Goal: Task Accomplishment & Management: Complete application form

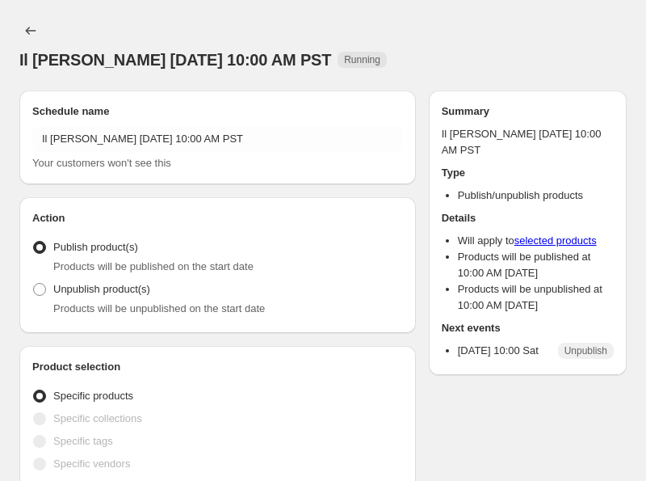
radio input "true"
checkbox input "true"
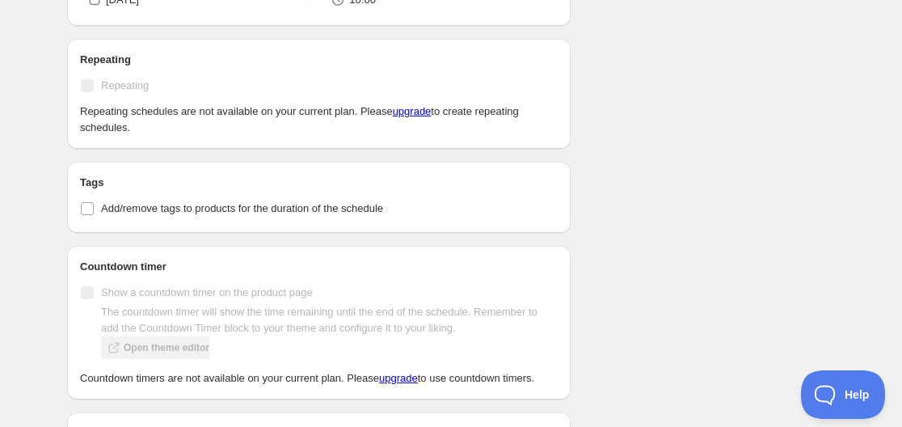
scroll to position [565, 0]
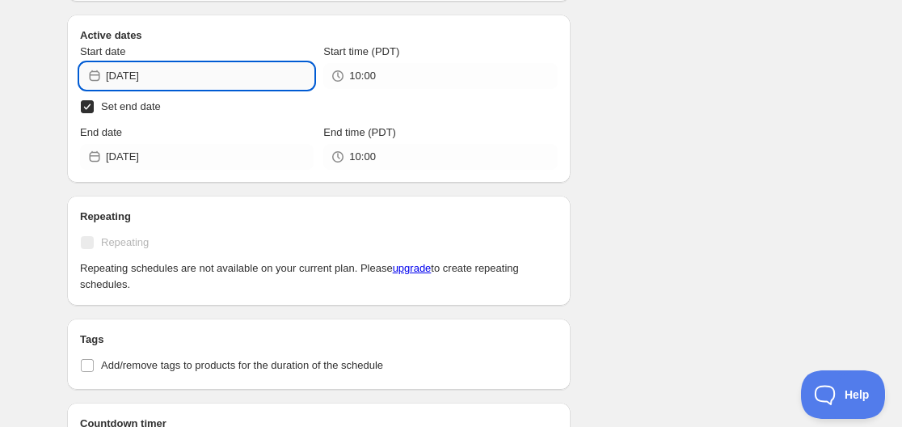
click at [154, 83] on input "[DATE]" at bounding box center [210, 76] width 208 height 26
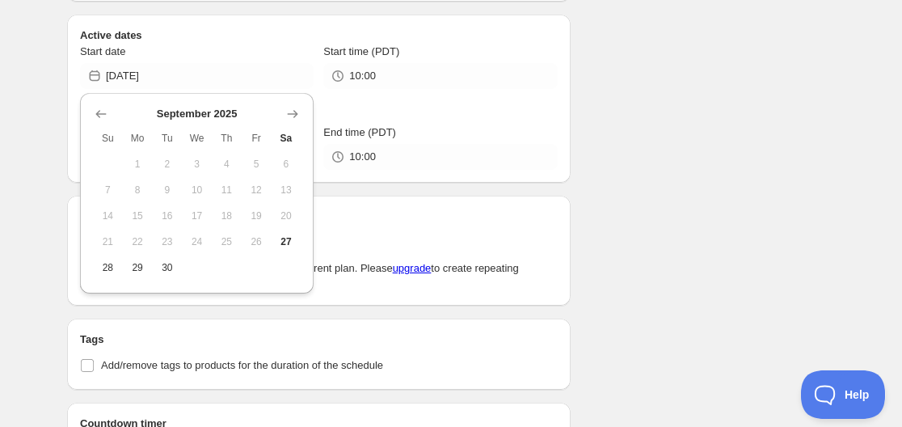
drag, startPoint x: 292, startPoint y: 245, endPoint x: 561, endPoint y: 146, distance: 287.3
click at [473, 165] on div "Il [PERSON_NAME] [DATE] 10:00 AM PST. This page is ready Il [PERSON_NAME] [DATE…" at bounding box center [451, 193] width 902 height 1517
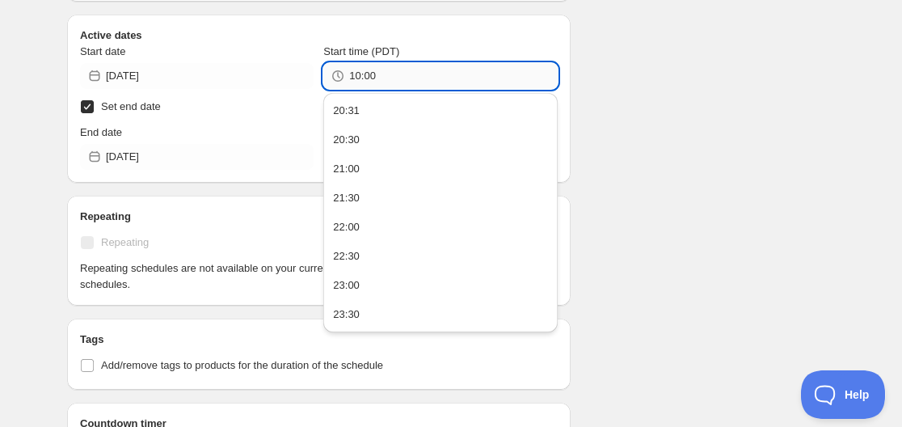
click at [369, 77] on input "10:00" at bounding box center [453, 76] width 208 height 26
click at [386, 74] on input "10:00" at bounding box center [453, 76] width 208 height 26
click at [645, 86] on div "Schedule name Il [PERSON_NAME] [DATE] 10:00 AM PST Your customers won't see thi…" at bounding box center [444, 201] width 780 height 1436
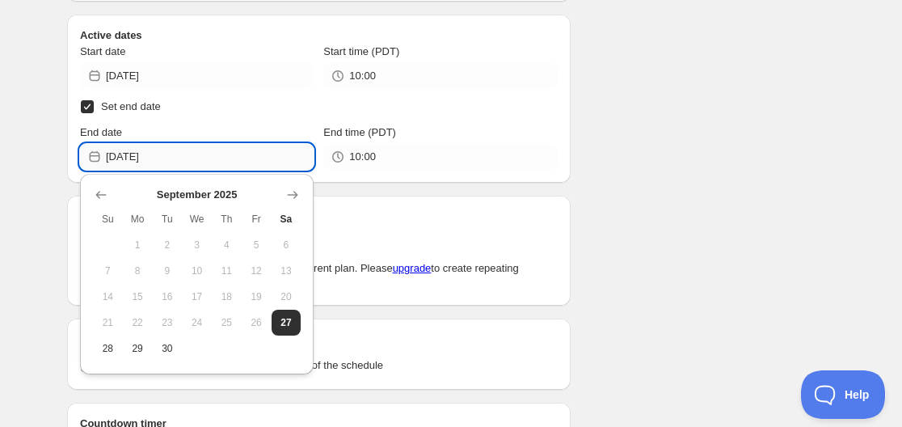
click at [197, 162] on input "[DATE]" at bounding box center [210, 157] width 208 height 26
click at [259, 324] on span "26" at bounding box center [256, 322] width 17 height 13
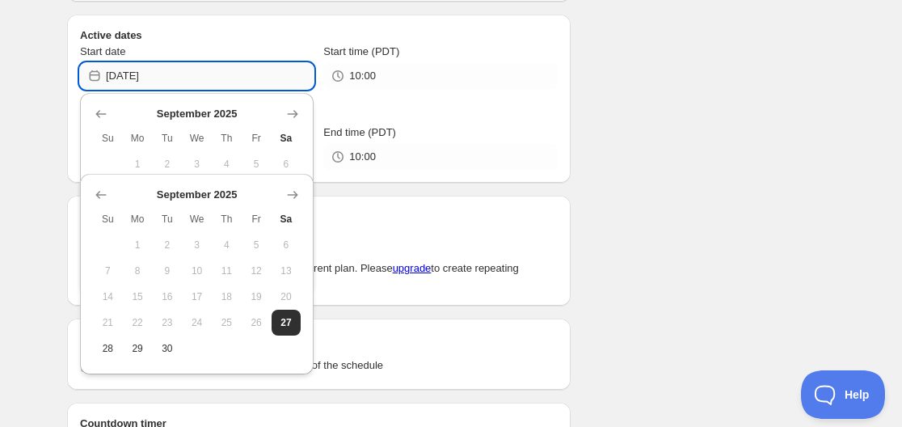
drag, startPoint x: 153, startPoint y: 73, endPoint x: 169, endPoint y: 74, distance: 16.2
click at [169, 74] on input "[DATE]" at bounding box center [210, 76] width 208 height 26
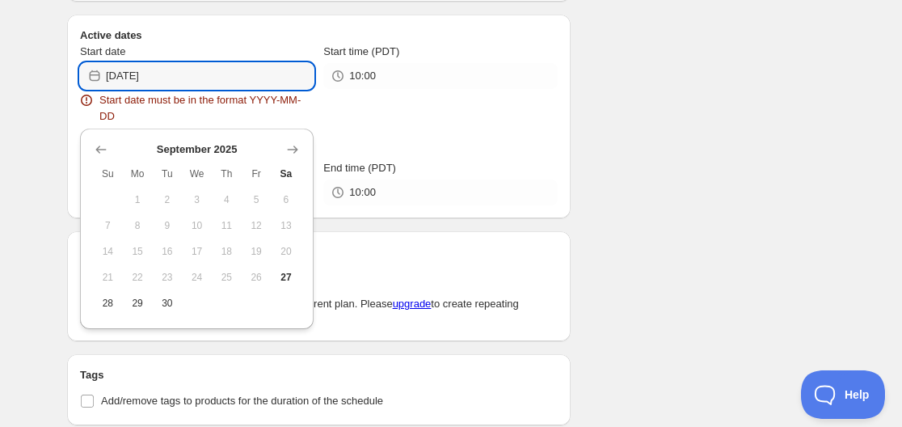
type input "[DATE]"
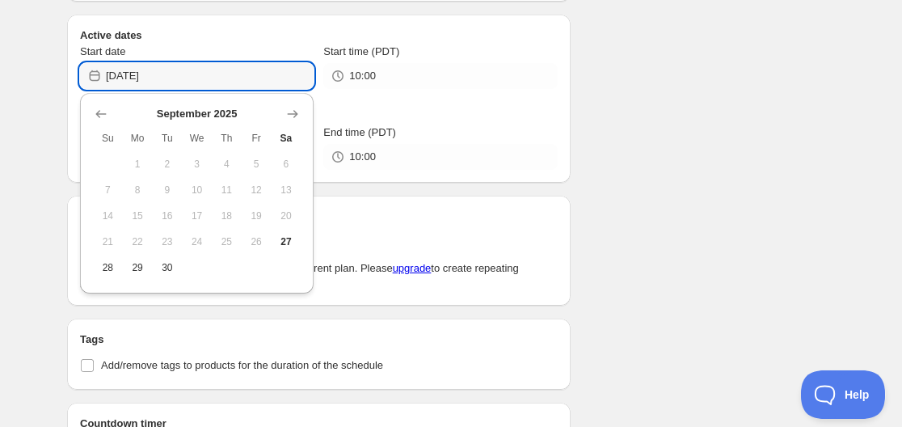
click at [645, 132] on div "Schedule name Il [PERSON_NAME] [DATE] 10:00 AM PST Your customers won't see thi…" at bounding box center [444, 201] width 780 height 1436
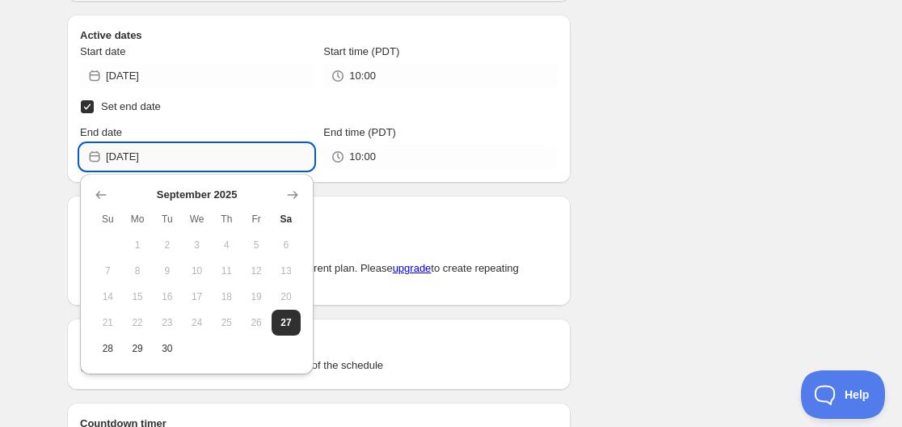
drag, startPoint x: 149, startPoint y: 155, endPoint x: 164, endPoint y: 158, distance: 15.5
click at [164, 158] on input "[DATE]" at bounding box center [210, 157] width 208 height 26
drag, startPoint x: 152, startPoint y: 159, endPoint x: 162, endPoint y: 160, distance: 10.5
click at [162, 160] on input "[DATE]" at bounding box center [210, 157] width 208 height 26
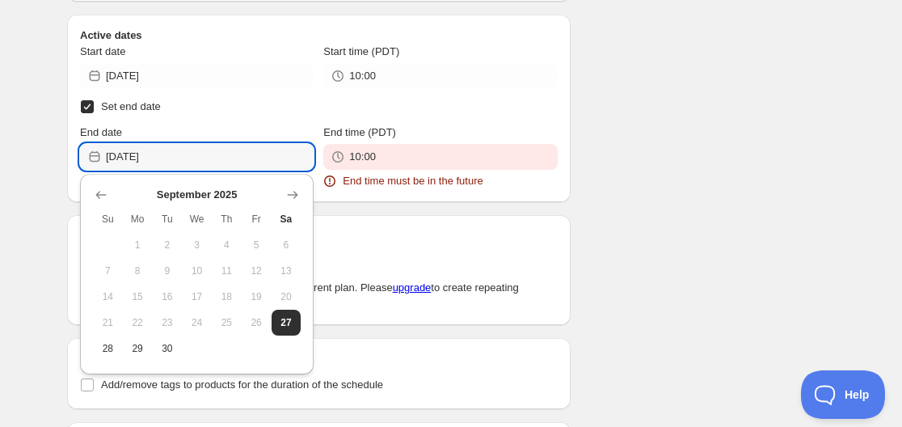
type input "[DATE]"
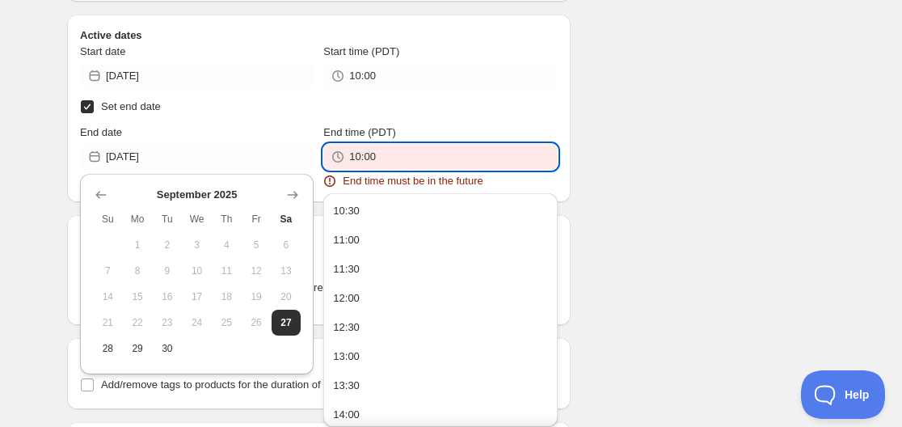
click at [478, 157] on input "10:00" at bounding box center [453, 157] width 208 height 26
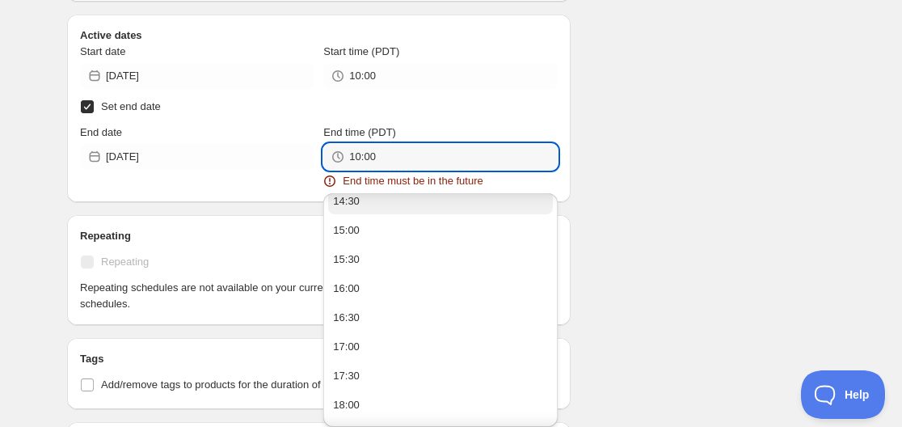
scroll to position [323, 0]
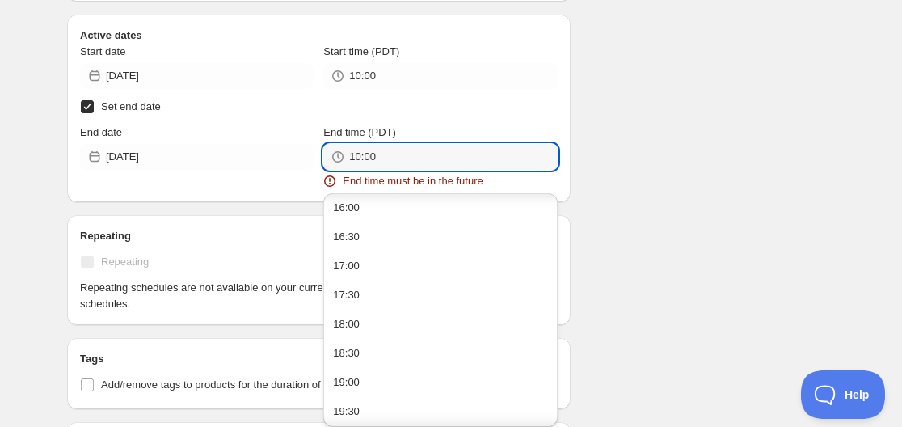
drag, startPoint x: 378, startPoint y: 155, endPoint x: 322, endPoint y: 161, distance: 56.8
click at [322, 161] on div "End date [DATE] End time (PDT) 10:00 End time must be in the future" at bounding box center [318, 156] width 477 height 65
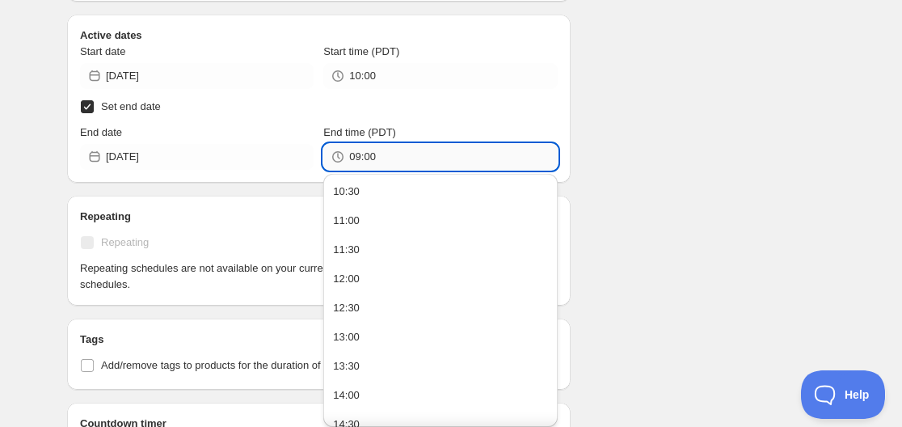
drag, startPoint x: 362, startPoint y: 157, endPoint x: 378, endPoint y: 158, distance: 16.2
click at [378, 158] on input "09:00" at bounding box center [453, 157] width 208 height 26
click at [645, 116] on div "Schedule name Il [PERSON_NAME] [DATE] 10:00 AM PST Your customers won't see thi…" at bounding box center [444, 201] width 780 height 1436
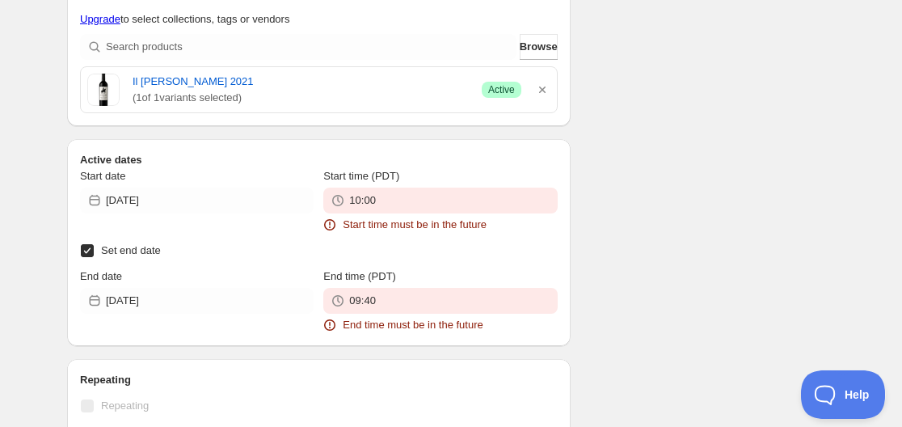
scroll to position [690, 0]
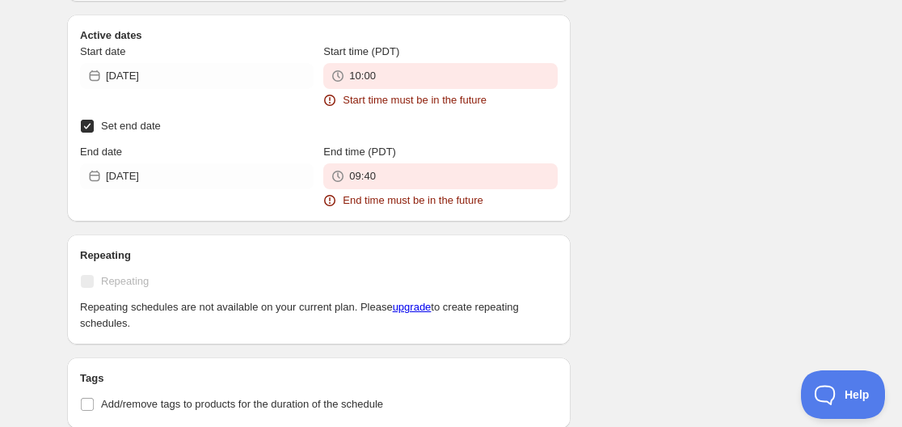
click at [254, 107] on div "Start date [DATE]" at bounding box center [196, 76] width 233 height 65
click at [410, 82] on input "10:00" at bounding box center [453, 76] width 208 height 26
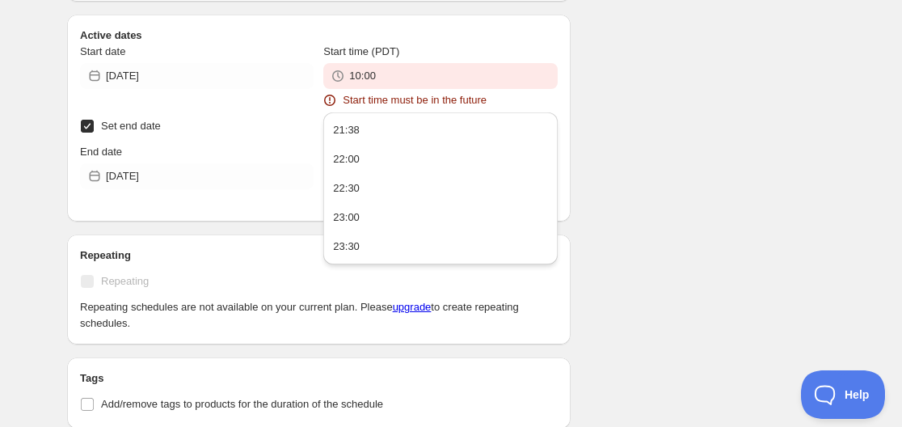
click at [603, 102] on div "There were some issues with your form submission Start time must be in the futu…" at bounding box center [444, 159] width 780 height 1600
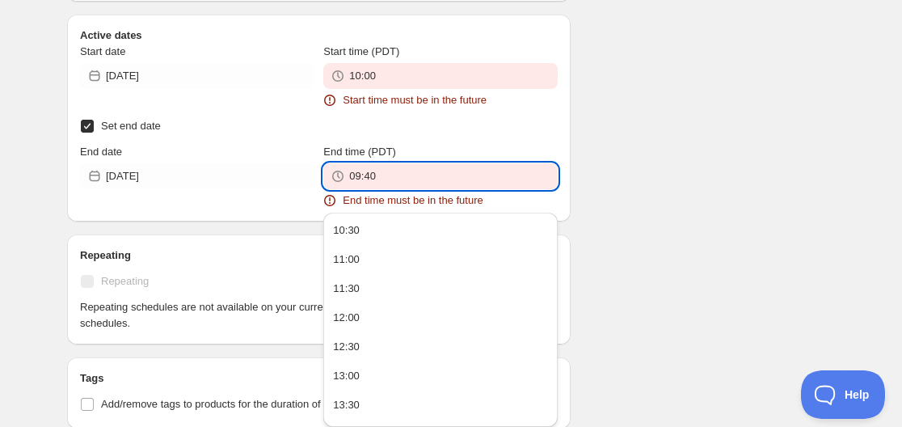
click at [394, 185] on input "09:40" at bounding box center [453, 176] width 208 height 26
drag, startPoint x: 366, startPoint y: 173, endPoint x: 379, endPoint y: 175, distance: 13.2
click at [379, 175] on input "09:40" at bounding box center [453, 176] width 208 height 26
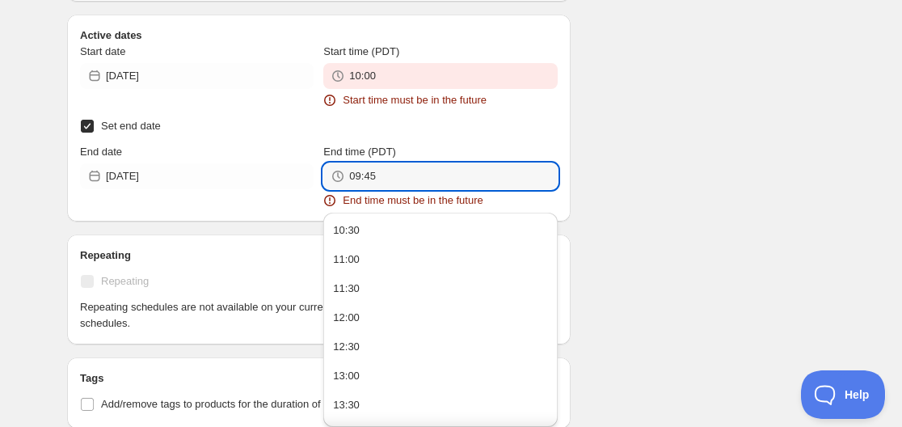
type input "09:45"
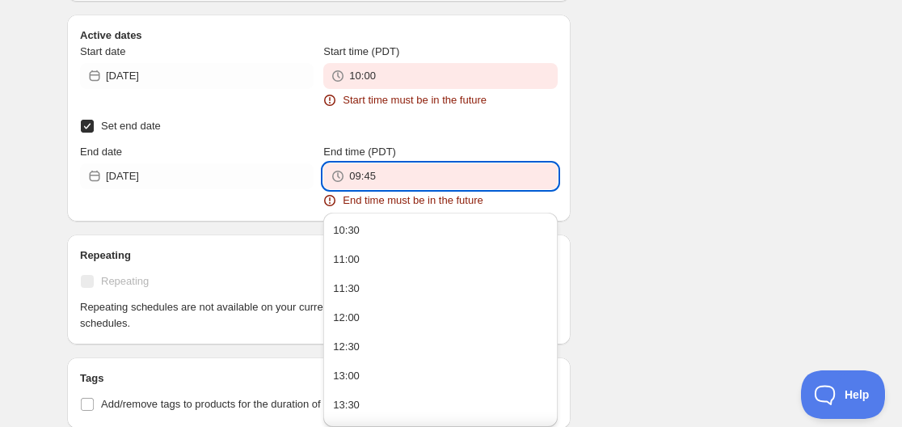
click at [645, 120] on div "There were some issues with your form submission Start time must be in the futu…" at bounding box center [444, 159] width 780 height 1600
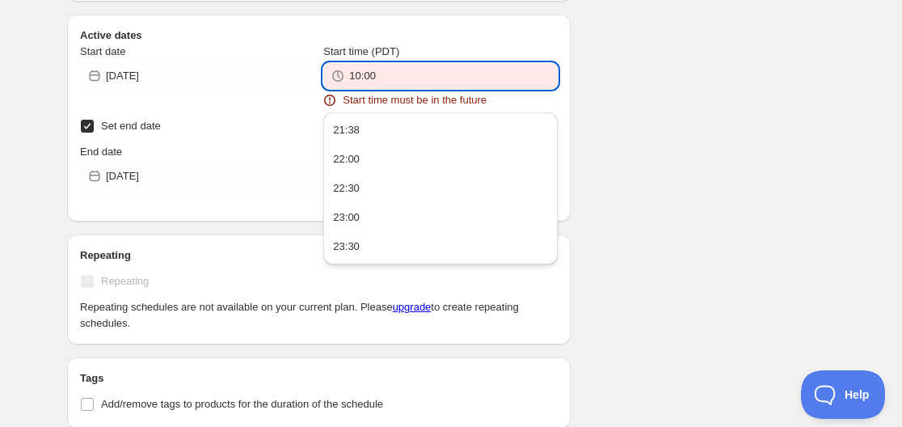
click at [359, 78] on input "10:00" at bounding box center [453, 76] width 208 height 26
click at [229, 119] on label "Set end date" at bounding box center [318, 126] width 477 height 23
click at [94, 120] on input "Set end date" at bounding box center [87, 126] width 13 height 13
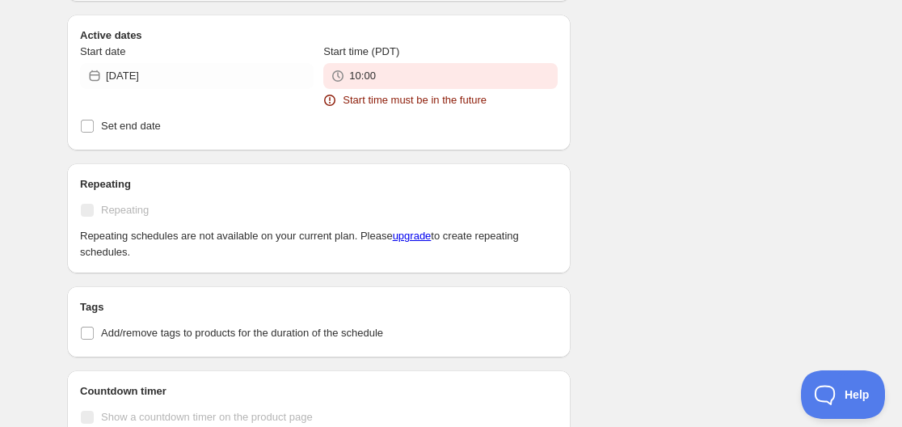
click at [645, 111] on div "There were some issues with your form submission Start time must be in the futu…" at bounding box center [444, 84] width 780 height 1451
click at [94, 132] on label "Set end date" at bounding box center [318, 126] width 477 height 23
click at [86, 128] on input "Set end date" at bounding box center [87, 126] width 13 height 13
checkbox input "true"
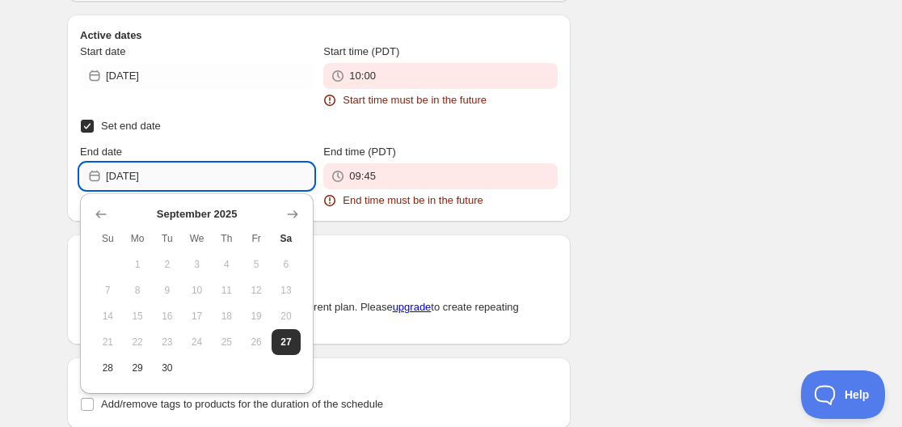
drag, startPoint x: 153, startPoint y: 178, endPoint x: 162, endPoint y: 178, distance: 8.9
click at [162, 178] on input "[DATE]" at bounding box center [210, 176] width 208 height 26
type input "[DATE]"
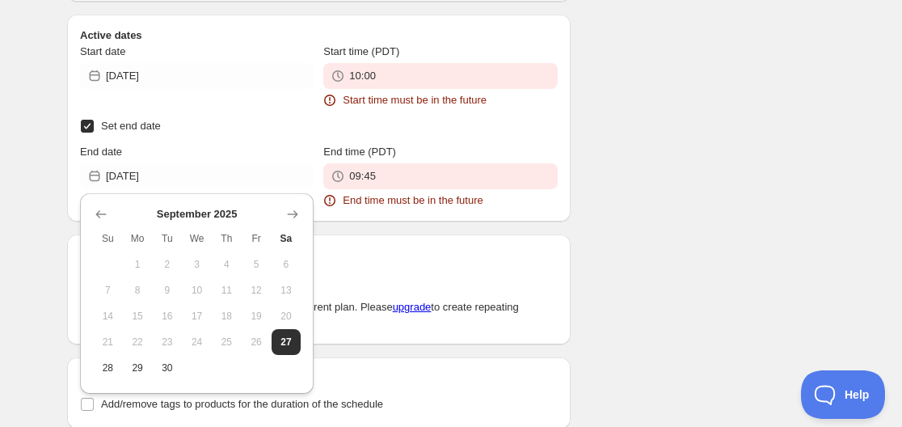
click at [618, 163] on div "There were some issues with your form submission Start time must be in the futu…" at bounding box center [444, 159] width 780 height 1600
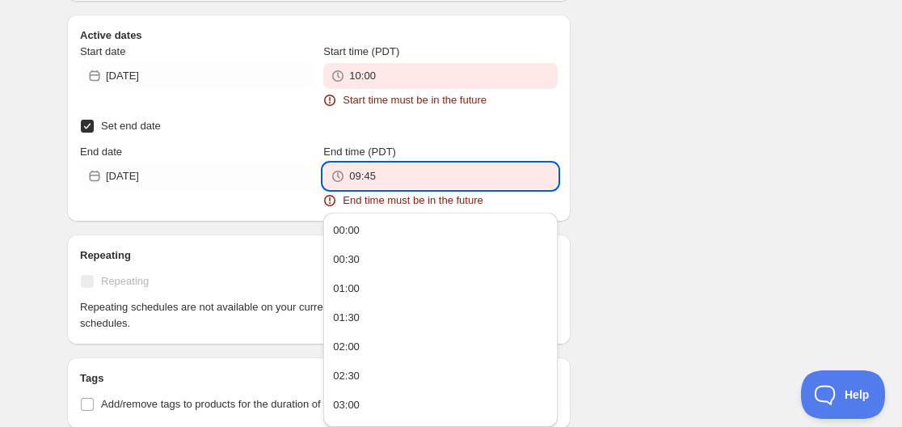
click at [402, 173] on input "09:45" at bounding box center [453, 176] width 208 height 26
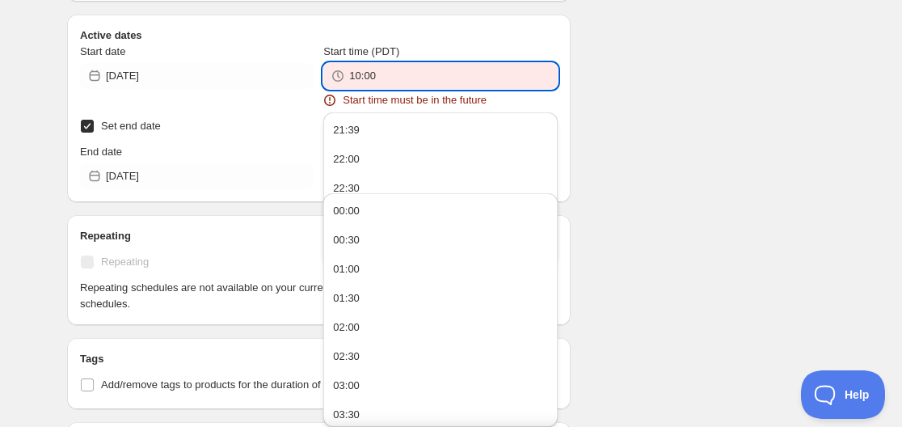
click at [372, 75] on input "10:00" at bounding box center [453, 76] width 208 height 26
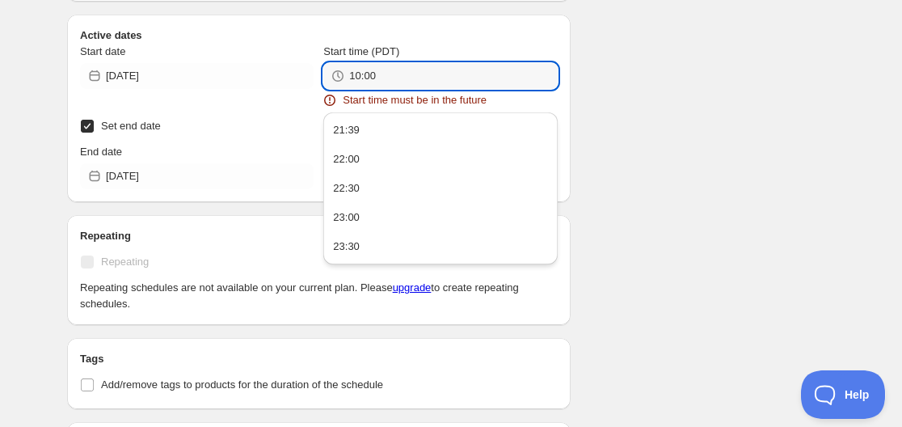
drag, startPoint x: 376, startPoint y: 77, endPoint x: 343, endPoint y: 77, distance: 33.1
click at [343, 77] on div "10:00" at bounding box center [439, 76] width 233 height 26
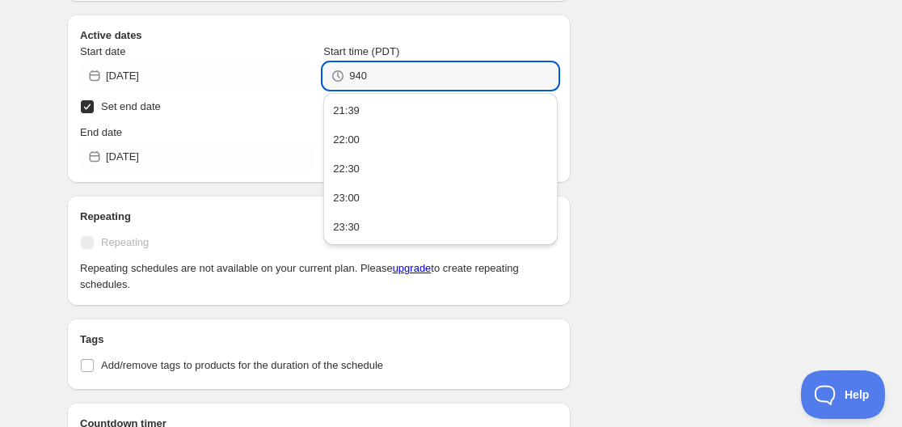
type input "09:40"
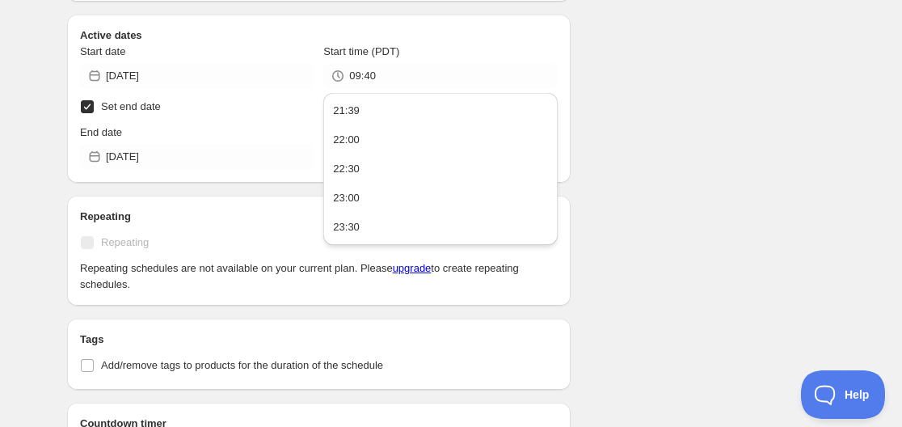
click at [645, 103] on div "There were some issues with your form submission Start time must be in the futu…" at bounding box center [444, 139] width 780 height 1561
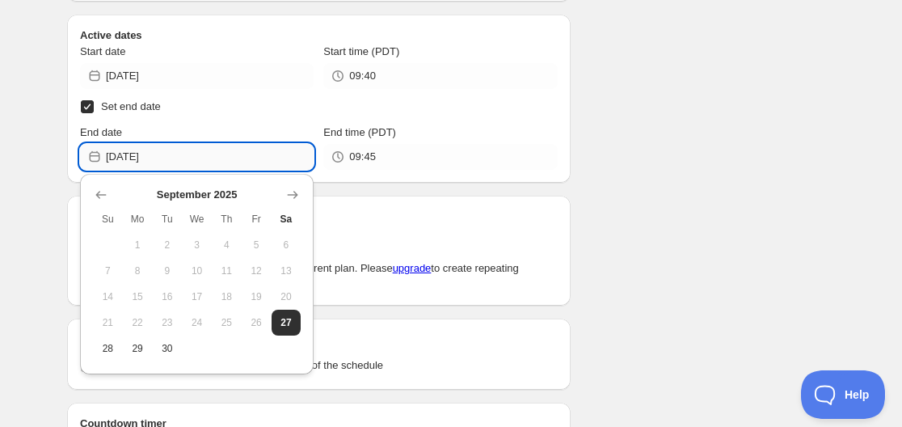
drag, startPoint x: 152, startPoint y: 162, endPoint x: 166, endPoint y: 162, distance: 13.7
click at [166, 162] on input "[DATE]" at bounding box center [210, 157] width 208 height 26
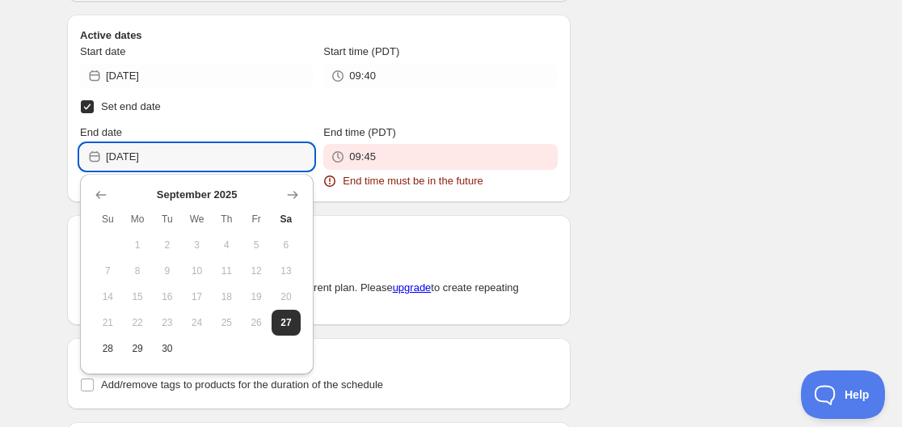
type input "[DATE]"
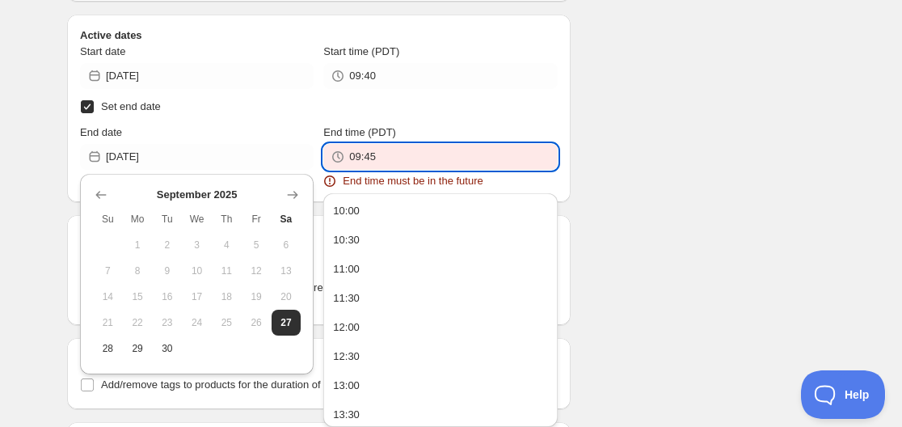
click at [392, 166] on input "09:45" at bounding box center [453, 157] width 208 height 26
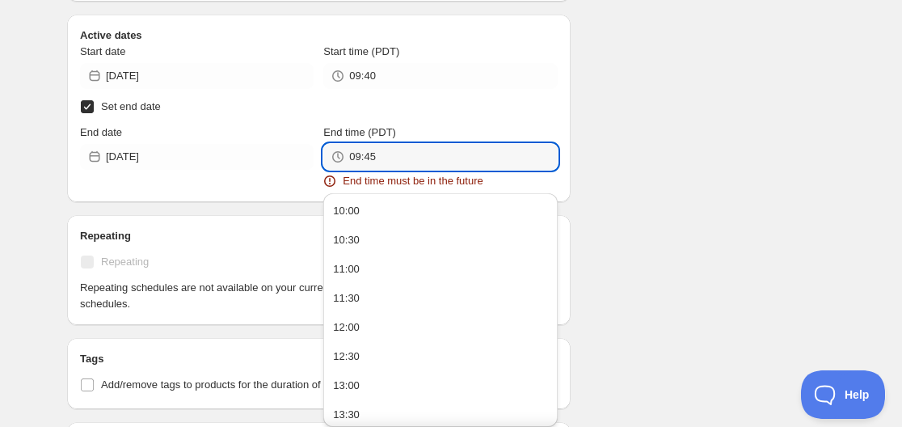
drag, startPoint x: 376, startPoint y: 160, endPoint x: 337, endPoint y: 162, distance: 39.6
click at [337, 162] on div "09:45" at bounding box center [439, 157] width 233 height 26
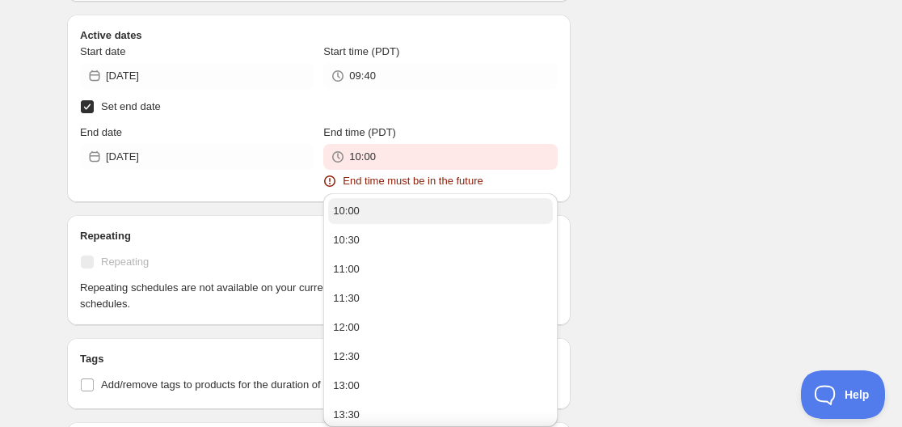
click at [351, 191] on div "10:00 10:30 11:00 11:30 12:00 12:30 13:00 13:30 14:00 14:30 15:00 15:30 16:00 1…" at bounding box center [439, 308] width 233 height 238
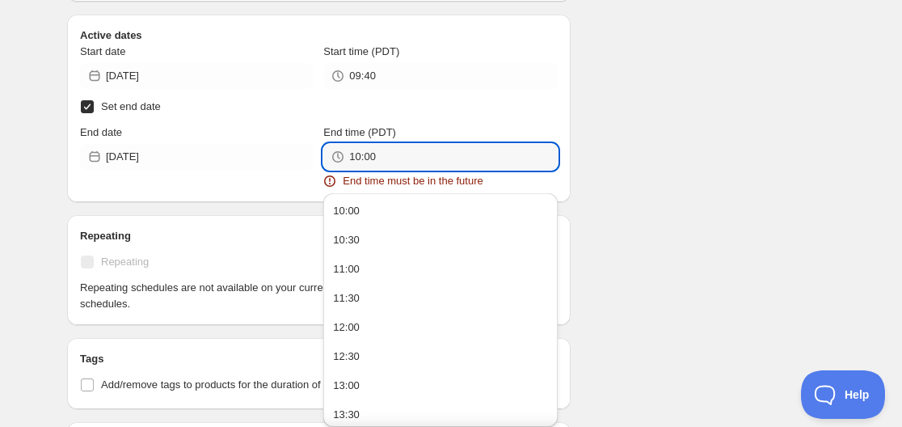
drag, startPoint x: 381, startPoint y: 163, endPoint x: 324, endPoint y: 158, distance: 56.8
click at [324, 158] on div "10:00" at bounding box center [439, 157] width 233 height 26
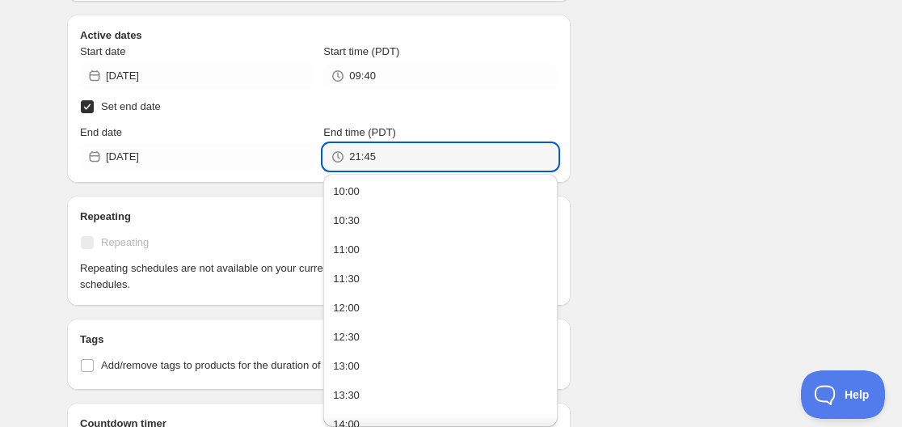
type input "21:45"
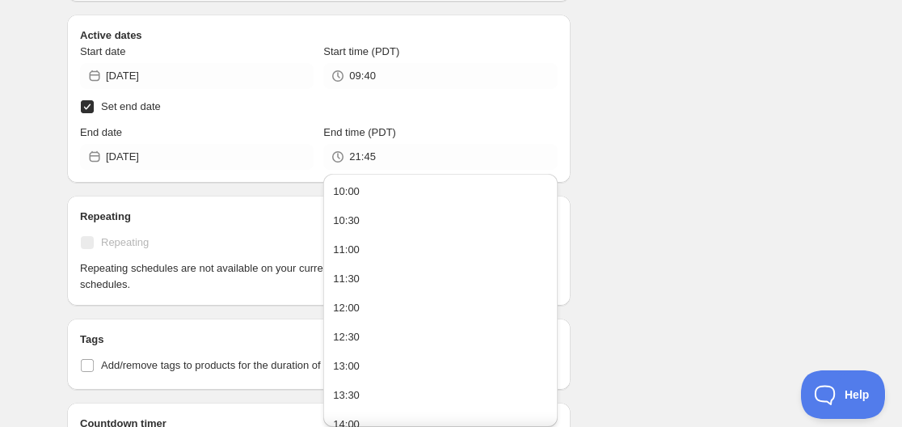
click at [645, 83] on div "There were some issues with your form submission Start time must be in the futu…" at bounding box center [444, 139] width 780 height 1561
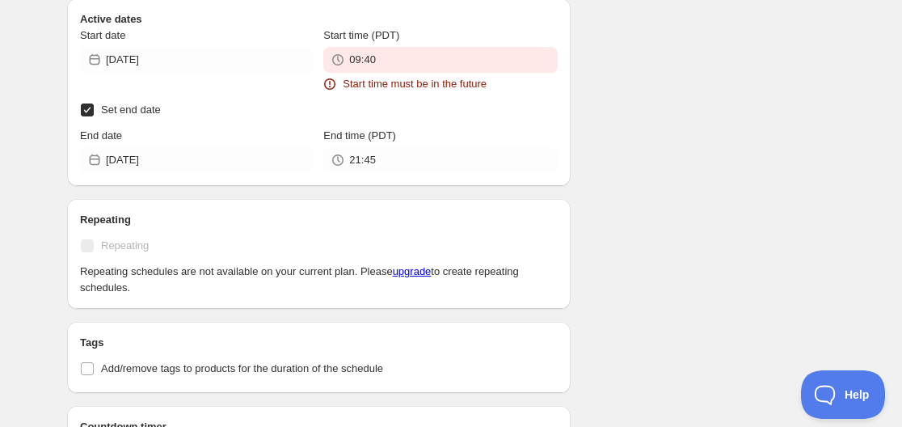
scroll to position [674, 0]
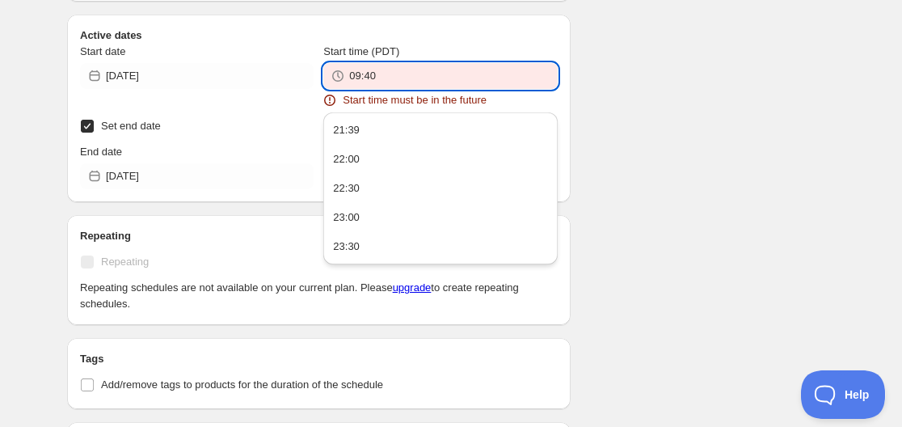
click at [367, 73] on input "09:40" at bounding box center [453, 76] width 208 height 26
drag, startPoint x: 367, startPoint y: 77, endPoint x: 382, endPoint y: 77, distance: 15.3
click at [382, 77] on input "09:40" at bounding box center [453, 76] width 208 height 26
click at [622, 95] on div "There were some issues with your form submission Start time must be in the futu…" at bounding box center [444, 157] width 780 height 1564
drag, startPoint x: 360, startPoint y: 75, endPoint x: 345, endPoint y: 74, distance: 15.4
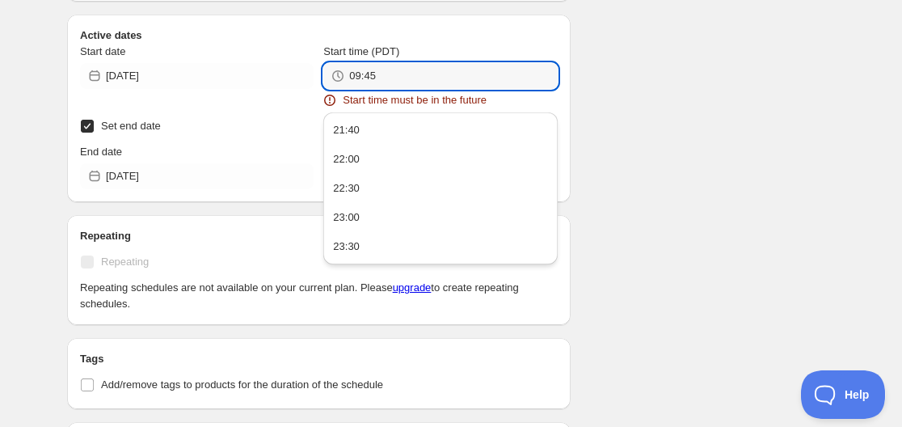
click at [345, 74] on div "09:45" at bounding box center [439, 76] width 233 height 26
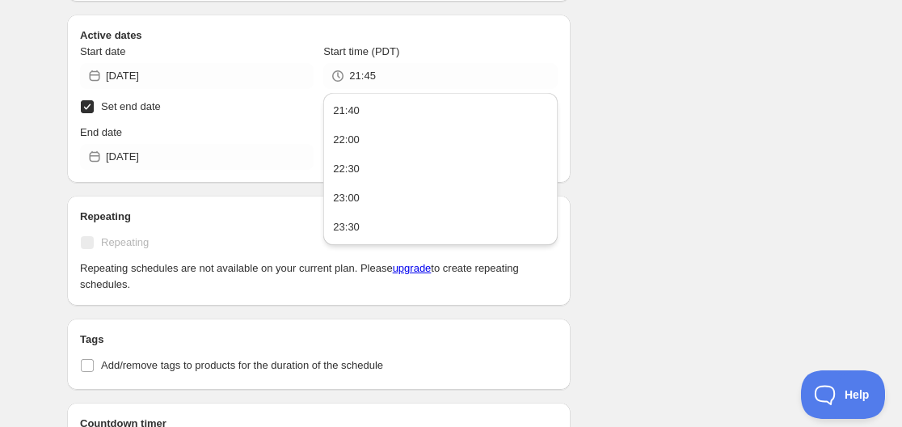
click at [630, 94] on div "There were some issues with your form submission Start time must be in the futu…" at bounding box center [444, 147] width 780 height 1545
drag, startPoint x: 368, startPoint y: 73, endPoint x: 376, endPoint y: 78, distance: 8.7
click at [376, 78] on input "21:45" at bounding box center [453, 76] width 208 height 26
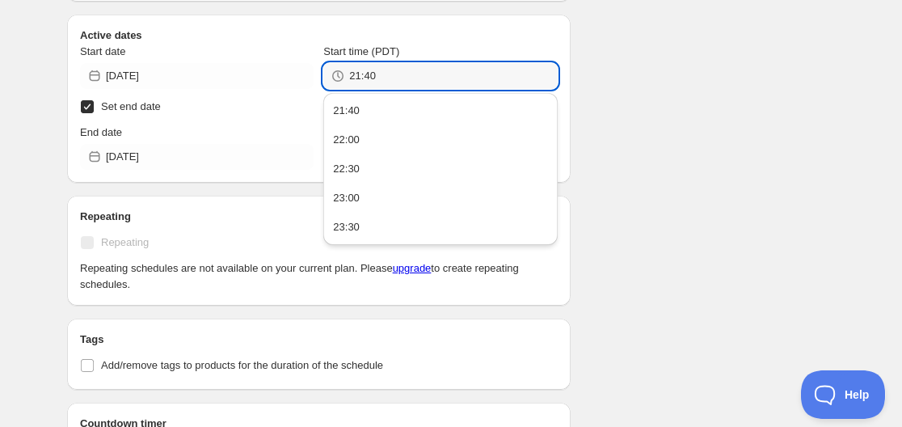
click at [645, 158] on div "There were some issues with your form submission Start time must be in the futu…" at bounding box center [444, 147] width 780 height 1545
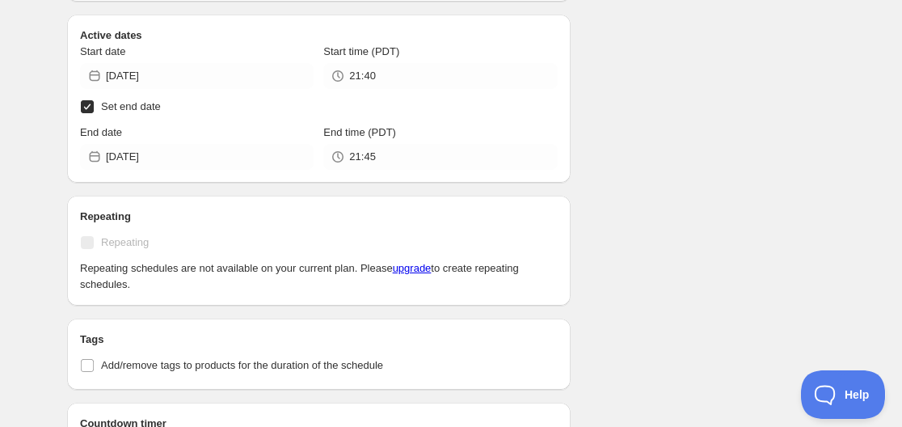
click at [621, 86] on div "There were some issues with your form submission Schedule name Il [PERSON_NAME]…" at bounding box center [444, 147] width 780 height 1545
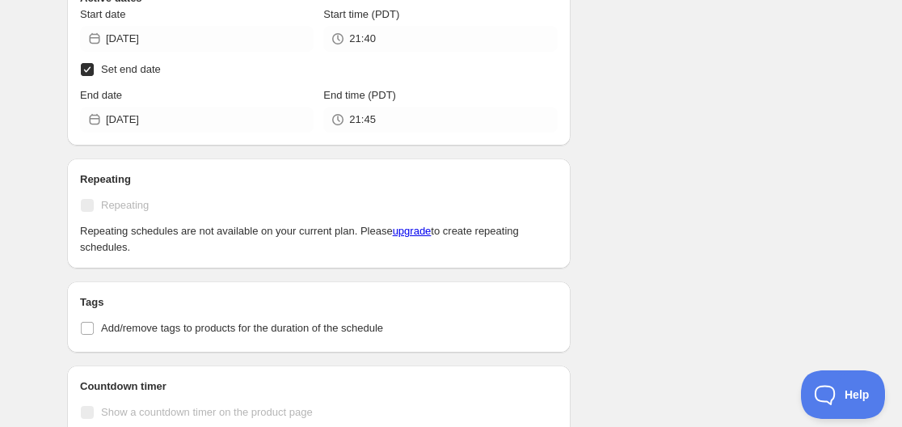
scroll to position [713, 0]
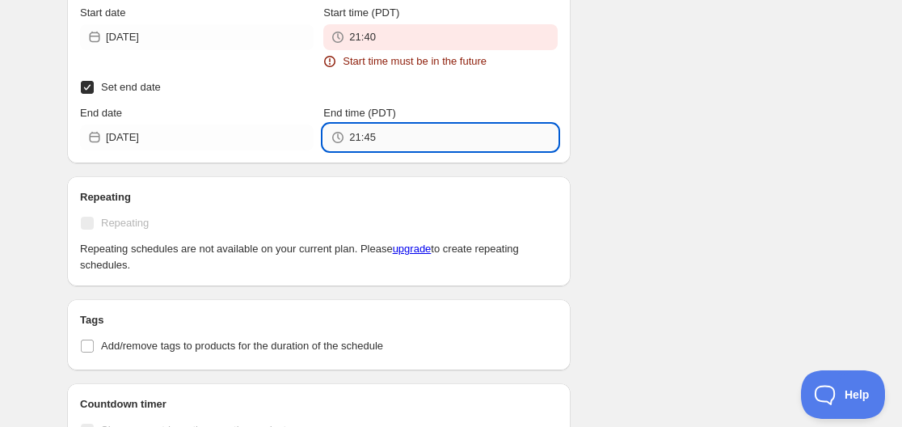
click at [376, 135] on input "21:45" at bounding box center [453, 137] width 208 height 26
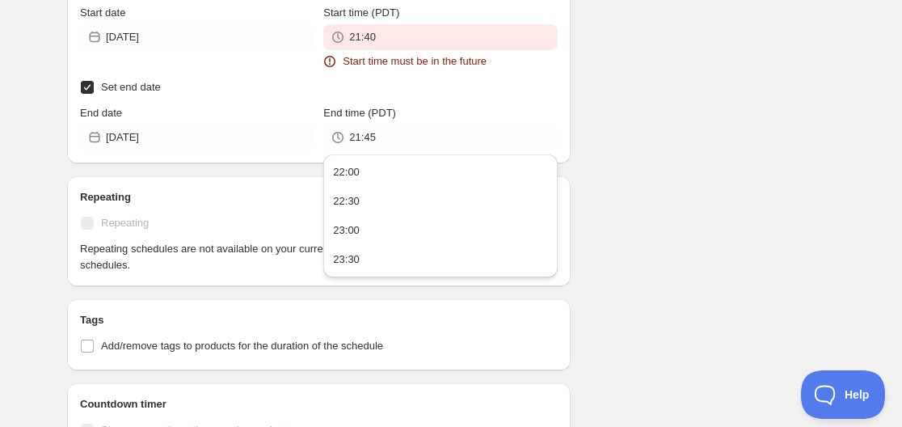
click at [643, 62] on div "There were some issues with your form submission Start time must be in the futu…" at bounding box center [444, 118] width 780 height 1564
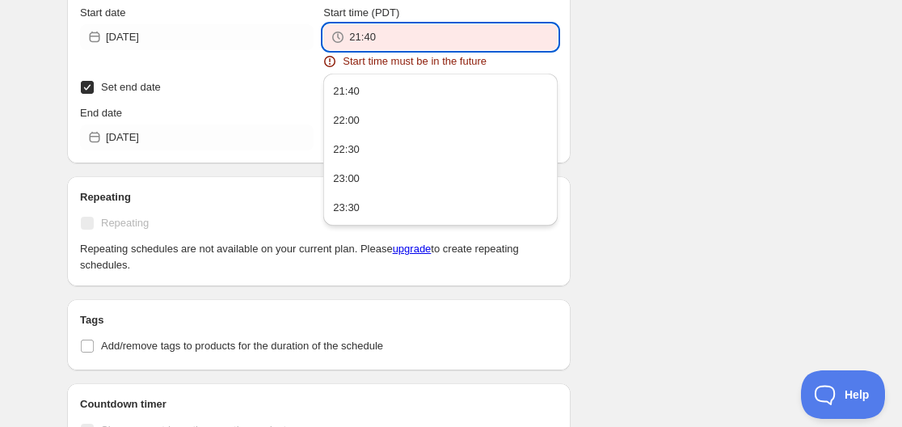
drag, startPoint x: 364, startPoint y: 37, endPoint x: 378, endPoint y: 39, distance: 14.6
click at [378, 39] on input "21:40" at bounding box center [453, 37] width 208 height 26
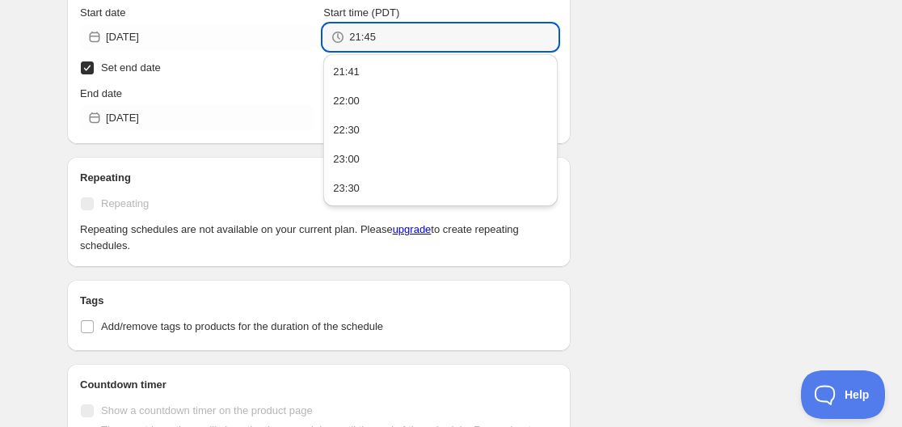
type input "21:45"
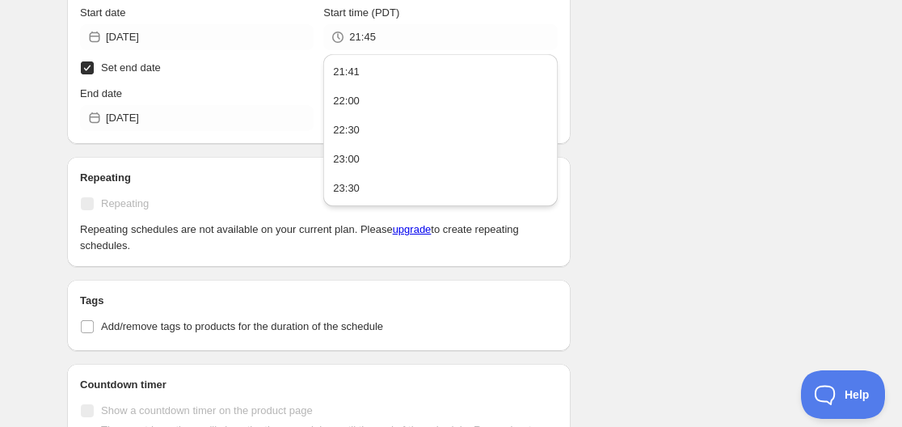
click at [645, 82] on div "There were some issues with your form submission Start time must be in the futu…" at bounding box center [444, 108] width 780 height 1545
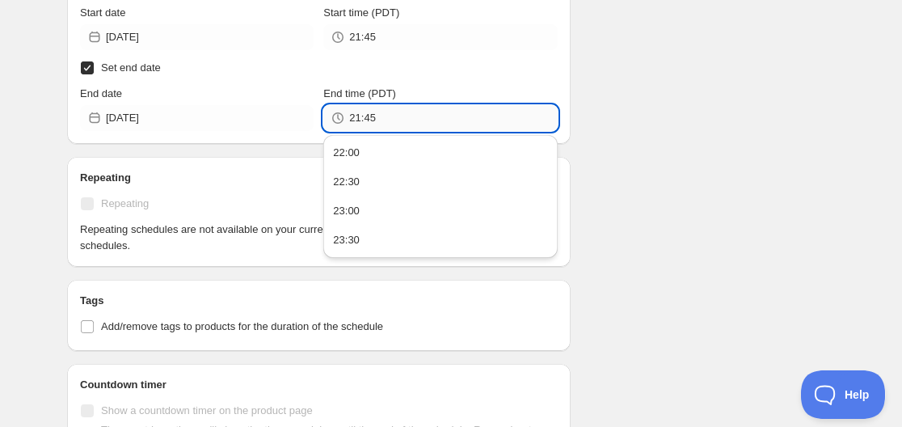
drag, startPoint x: 361, startPoint y: 119, endPoint x: 384, endPoint y: 120, distance: 22.6
click at [384, 120] on input "21:45" at bounding box center [453, 118] width 208 height 26
type input "21:50"
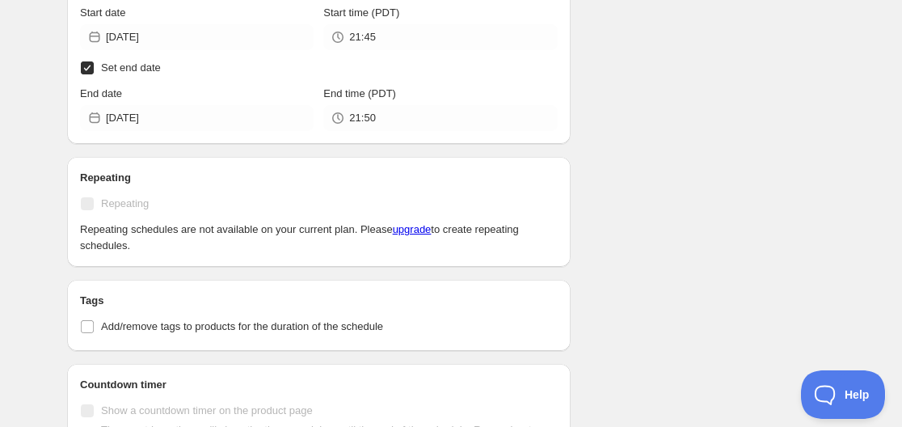
click at [645, 77] on div "There were some issues with your form submission Schedule name Il [PERSON_NAME]…" at bounding box center [444, 108] width 780 height 1545
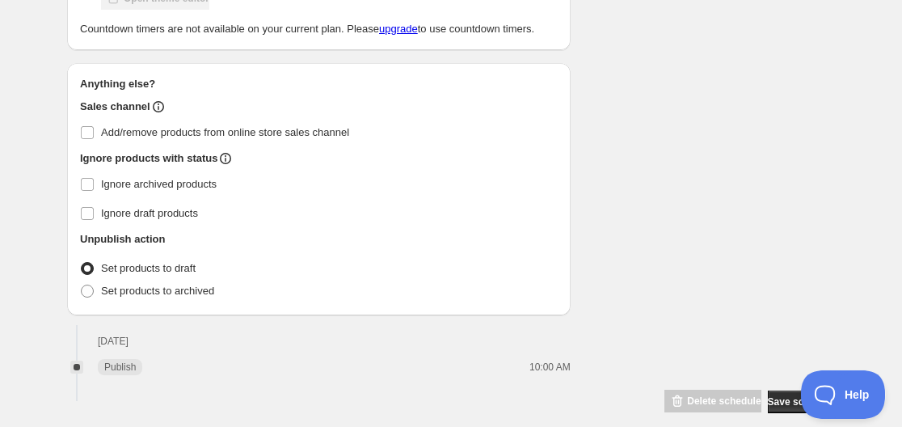
scroll to position [1197, 0]
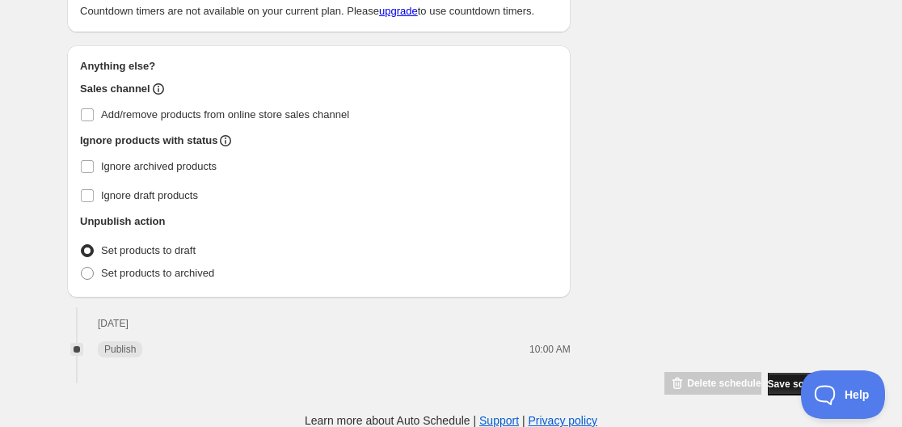
click at [645, 380] on span "Save schedule" at bounding box center [800, 383] width 67 height 13
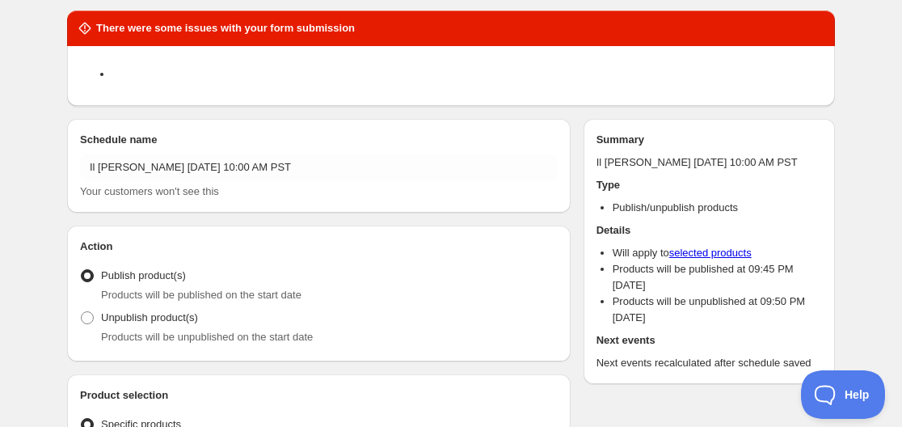
scroll to position [0, 0]
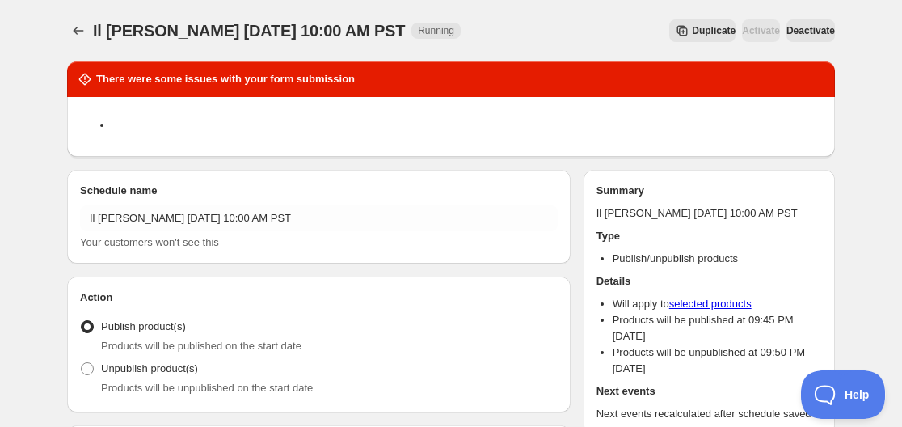
click at [645, 28] on span "Deactivate" at bounding box center [810, 30] width 48 height 13
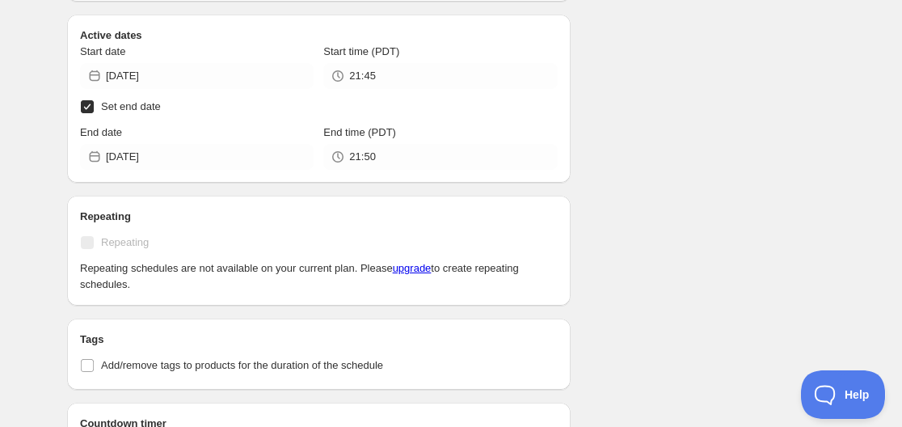
scroll to position [457, 0]
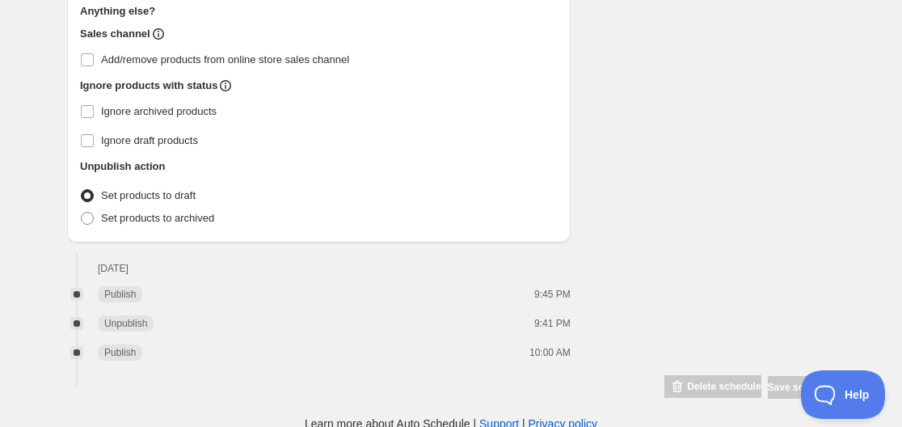
scroll to position [1147, 0]
